Goal: Task Accomplishment & Management: Manage account settings

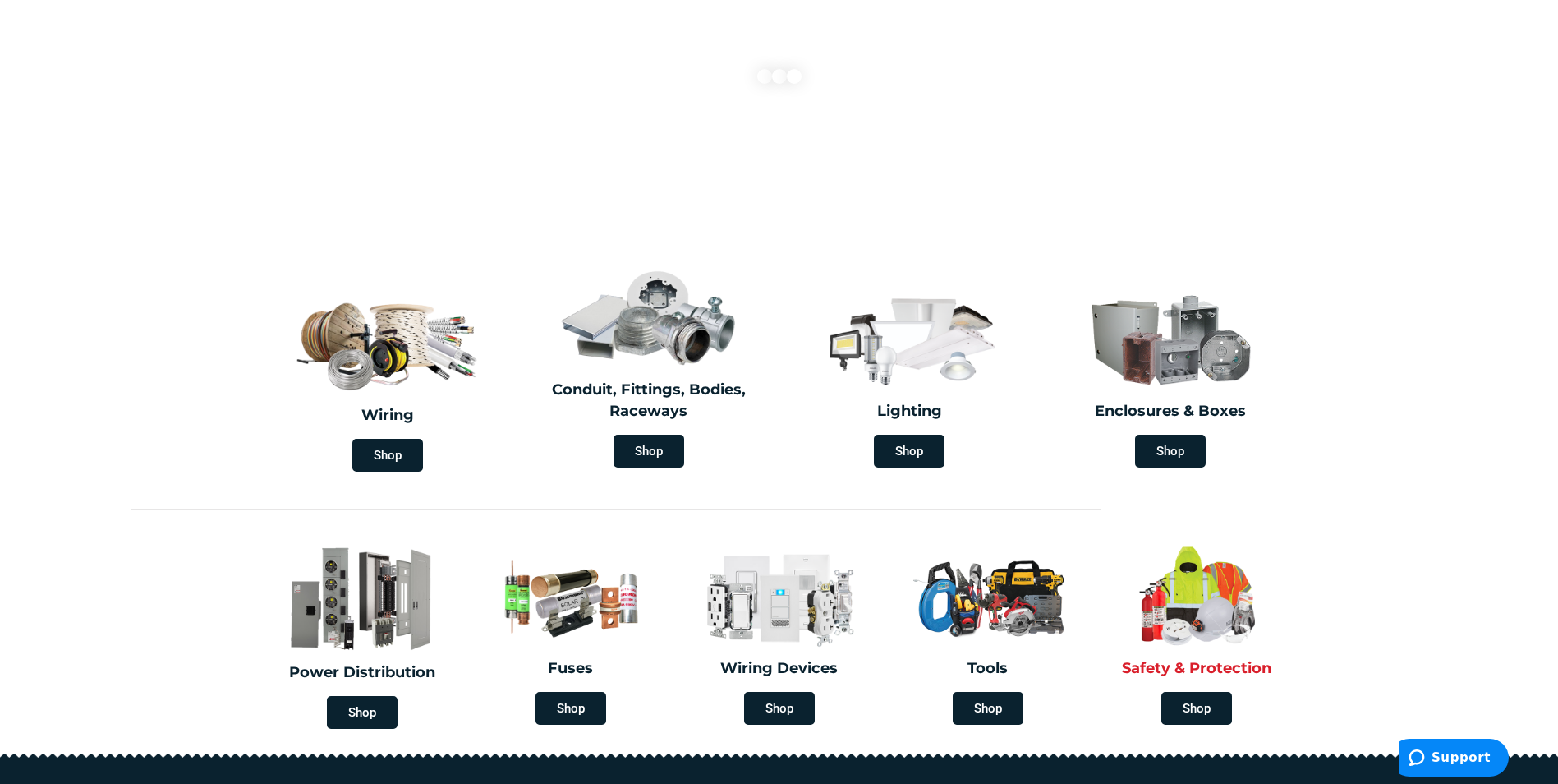
scroll to position [246, 0]
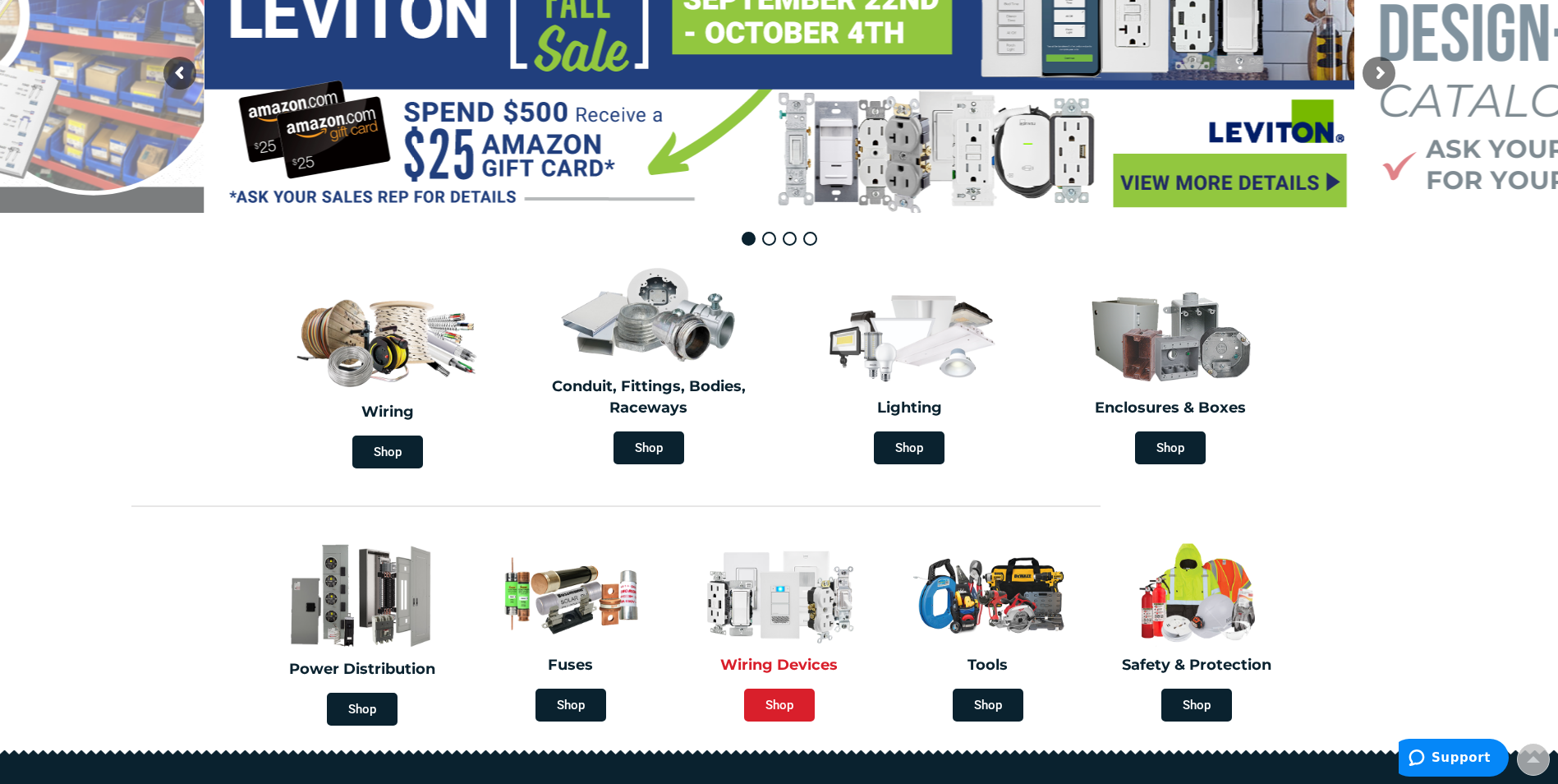
click at [798, 700] on span "Shop" at bounding box center [779, 704] width 71 height 33
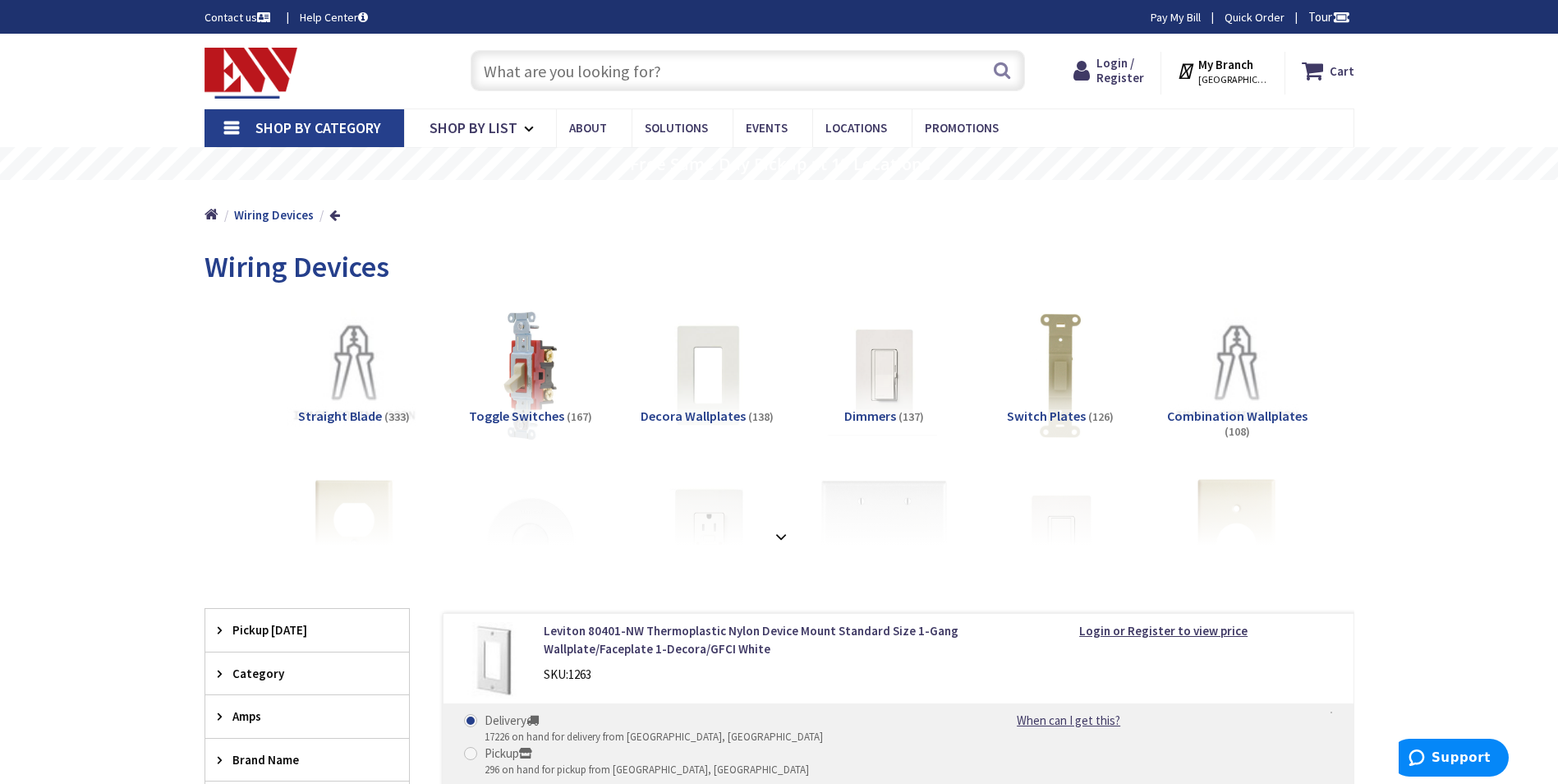
click at [1240, 73] on span "[GEOGRAPHIC_DATA], [GEOGRAPHIC_DATA]" at bounding box center [1234, 79] width 70 height 13
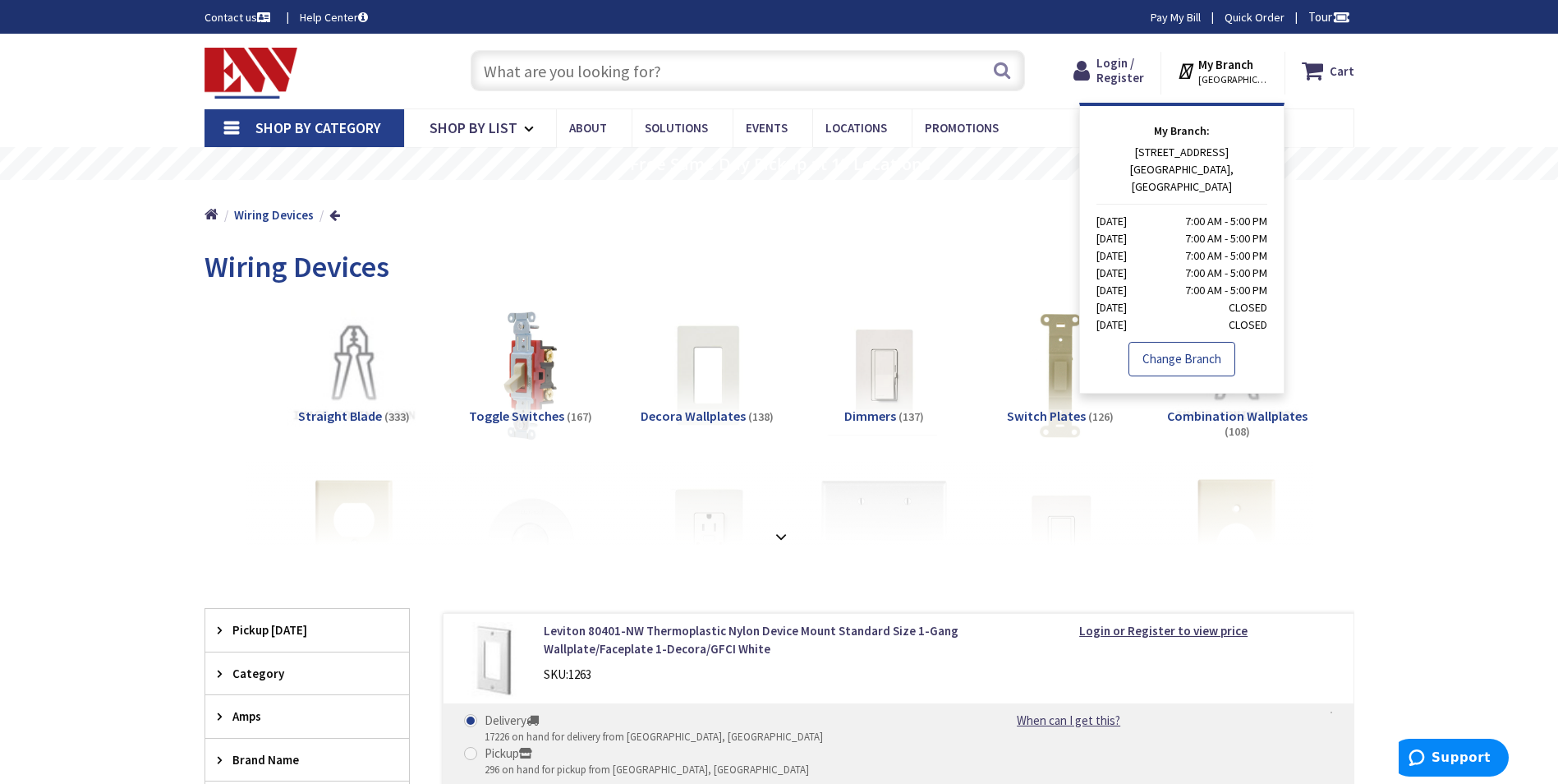
click at [1187, 342] on link "Change Branch" at bounding box center [1182, 359] width 107 height 34
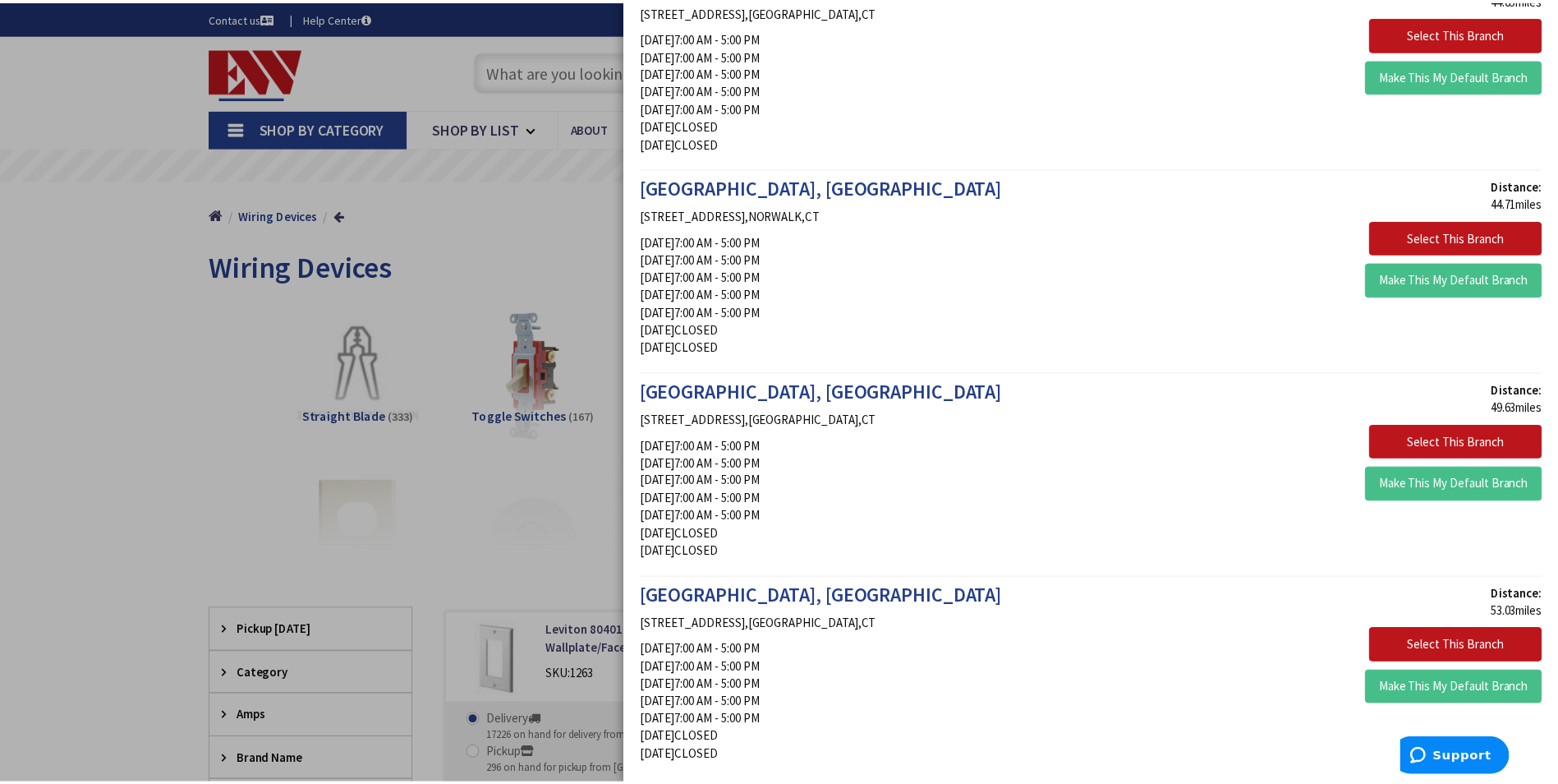
scroll to position [3449, 0]
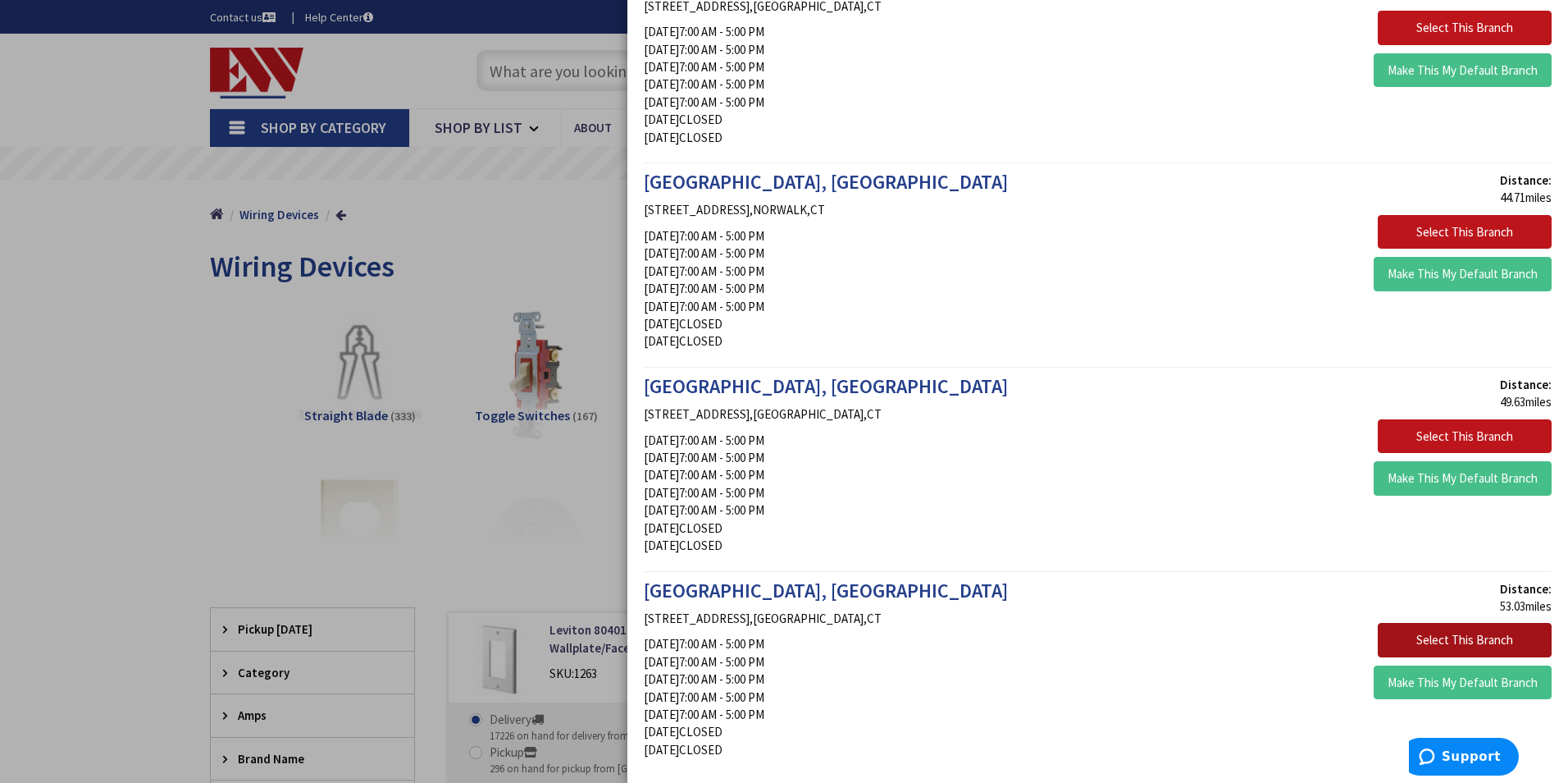
click at [1439, 636] on button "Select This Branch" at bounding box center [1464, 640] width 174 height 34
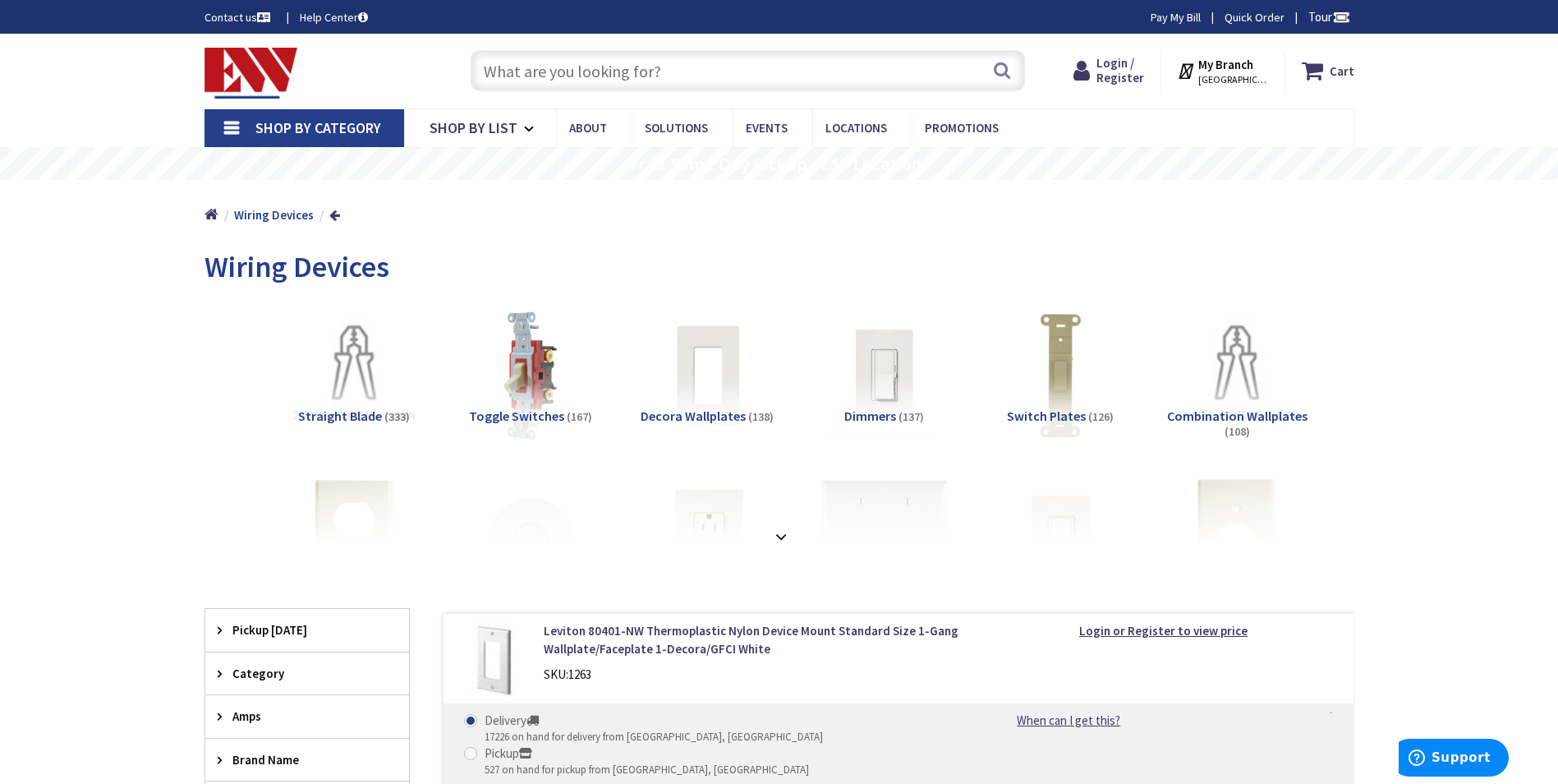
click at [1242, 75] on span "STAMFORD, CT" at bounding box center [1234, 79] width 70 height 13
